Goal: Transaction & Acquisition: Subscribe to service/newsletter

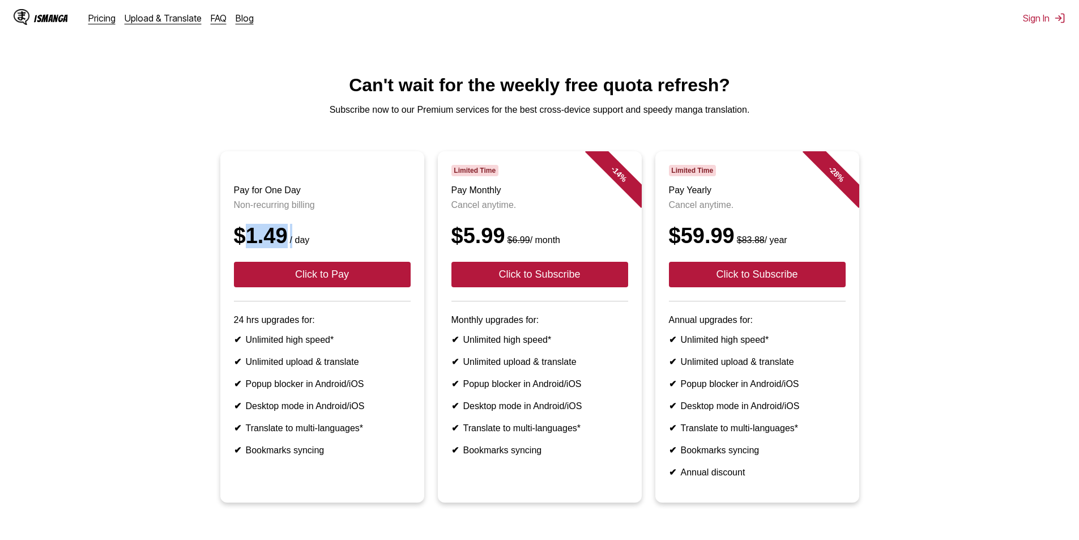
drag, startPoint x: 247, startPoint y: 249, endPoint x: 289, endPoint y: 250, distance: 41.9
click at [289, 248] on div "$1.49 / day" at bounding box center [322, 236] width 177 height 24
click at [399, 245] on div "$1.49 / day" at bounding box center [322, 236] width 177 height 24
drag, startPoint x: 467, startPoint y: 245, endPoint x: 506, endPoint y: 246, distance: 38.5
click at [506, 246] on div "$5.99 $6.99 / month" at bounding box center [540, 236] width 177 height 24
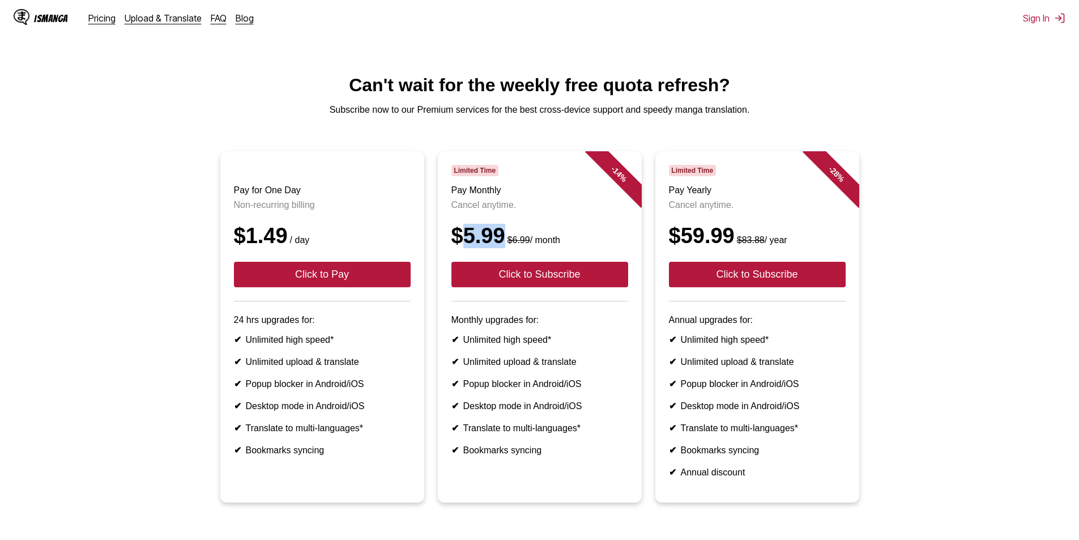
copy div "5.99"
click at [541, 287] on button "Click to Subscribe" at bounding box center [540, 274] width 177 height 25
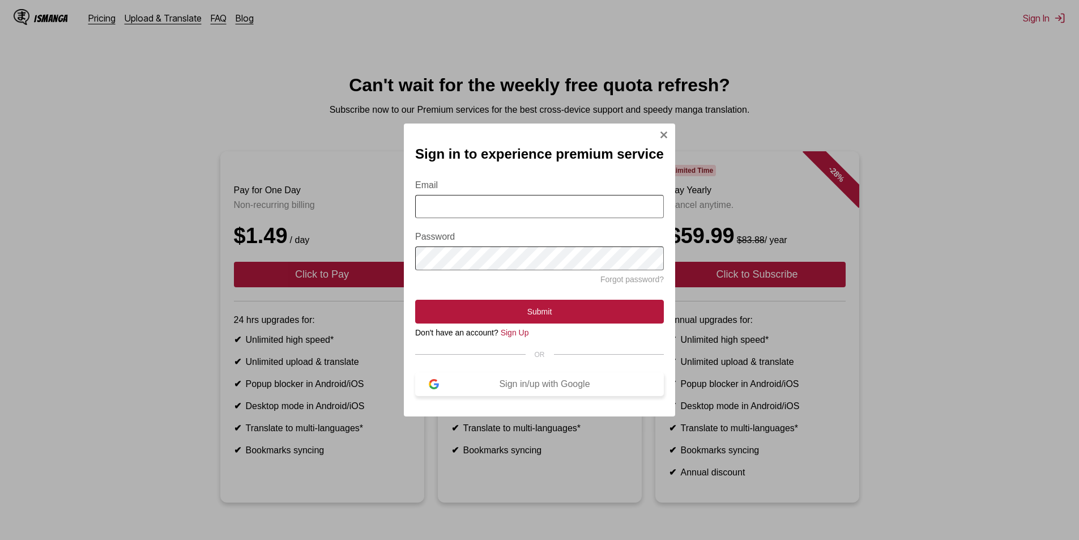
click at [455, 395] on button "Sign in/up with Google" at bounding box center [539, 384] width 249 height 24
click at [545, 205] on input "Email" at bounding box center [539, 206] width 249 height 23
click at [546, 389] on div "Sign in/up with Google" at bounding box center [544, 384] width 211 height 10
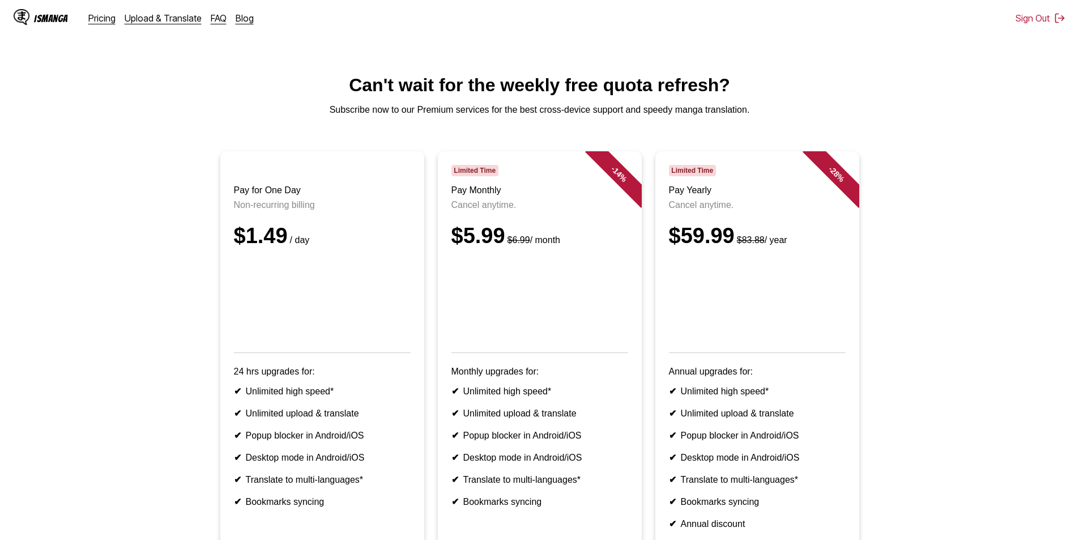
scroll to position [57, 0]
